Goal: Information Seeking & Learning: Check status

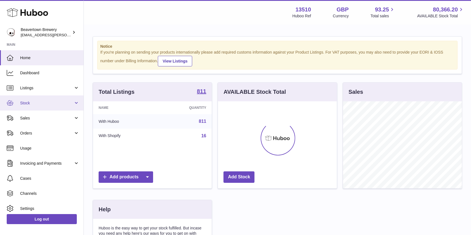
scroll to position [87, 119]
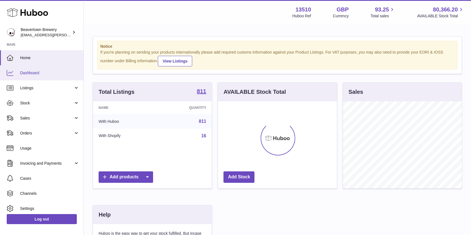
click at [34, 70] on span "Dashboard" at bounding box center [49, 72] width 59 height 5
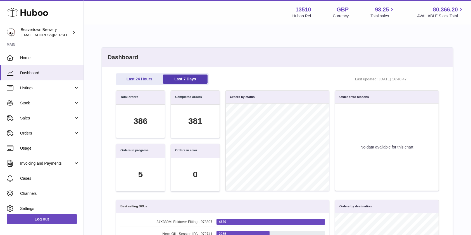
scroll to position [64, 317]
click at [30, 118] on span "Sales" at bounding box center [46, 118] width 53 height 5
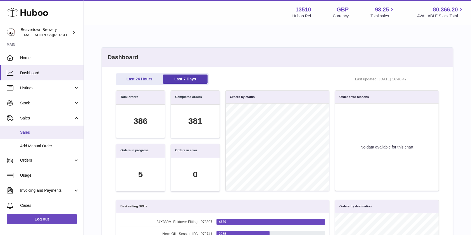
click at [27, 133] on span "Sales" at bounding box center [49, 132] width 59 height 5
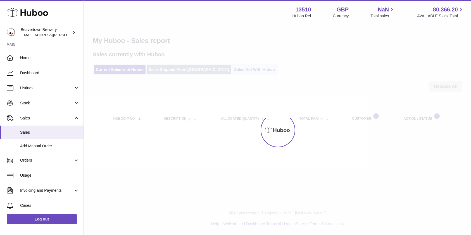
click at [188, 68] on link "Sales Shipped From Huboo" at bounding box center [189, 69] width 84 height 9
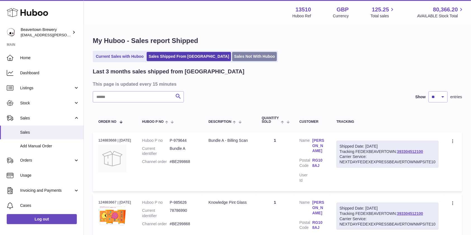
click at [232, 55] on link "Sales Not With Huboo" at bounding box center [254, 56] width 45 height 9
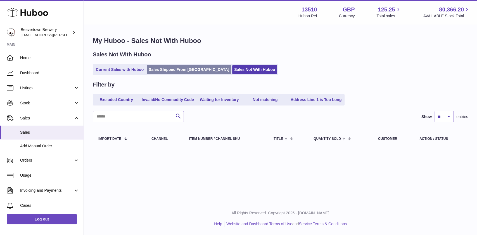
click at [170, 68] on link "Sales Shipped From Huboo" at bounding box center [189, 69] width 84 height 9
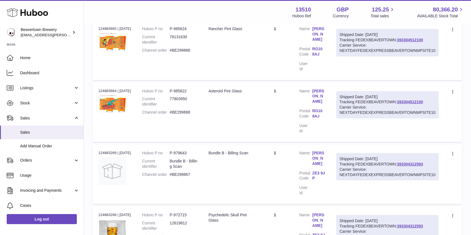
scroll to position [335, 0]
